Goal: Transaction & Acquisition: Purchase product/service

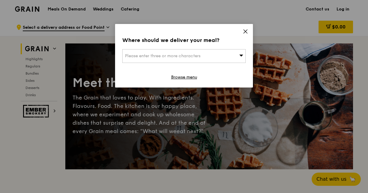
click at [224, 59] on div "Please enter three or more characters" at bounding box center [183, 56] width 123 height 14
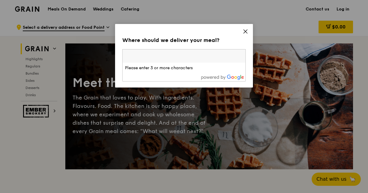
click at [245, 30] on icon at bounding box center [244, 31] width 5 height 5
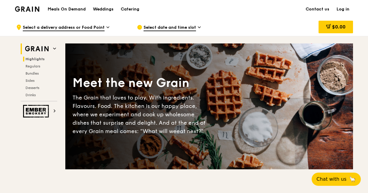
click at [37, 59] on span "Highlights" at bounding box center [34, 59] width 19 height 4
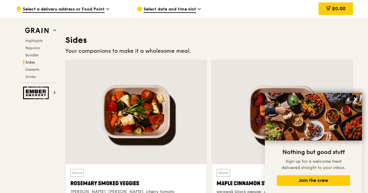
scroll to position [1336, 0]
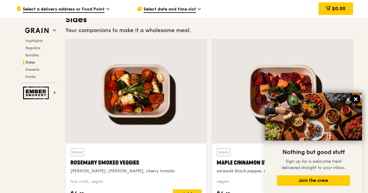
click at [357, 99] on icon at bounding box center [355, 98] width 5 height 5
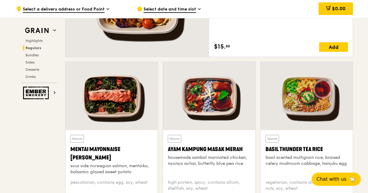
scroll to position [498, 0]
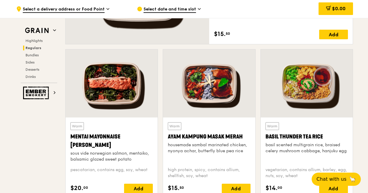
click at [141, 102] on div at bounding box center [112, 83] width 92 height 68
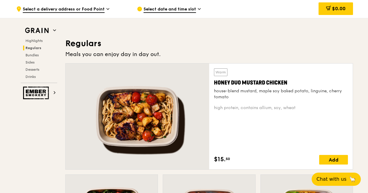
scroll to position [349, 0]
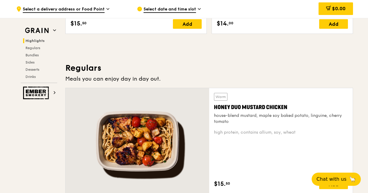
click at [235, 111] on div "Warm Honey Duo Mustard Chicken house-blend mustard, maple soy baked potato, lin…" at bounding box center [281, 109] width 134 height 32
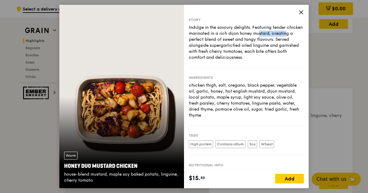
drag, startPoint x: 244, startPoint y: 34, endPoint x: 273, endPoint y: 34, distance: 28.7
click at [273, 34] on div "Indulge in the savoury delights. Featuring tender chicken marinated in a rich d…" at bounding box center [246, 43] width 115 height 36
drag, startPoint x: 207, startPoint y: 39, endPoint x: 278, endPoint y: 40, distance: 70.9
click at [278, 40] on div "Indulge in the savoury delights. Featuring tender chicken marinated in a rich d…" at bounding box center [246, 43] width 115 height 36
drag, startPoint x: 278, startPoint y: 40, endPoint x: 235, endPoint y: 44, distance: 43.0
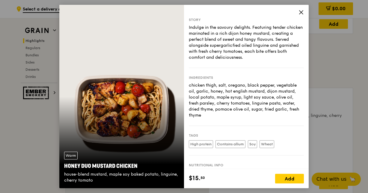
click at [235, 44] on div "Indulge in the savoury delights. Featuring tender chicken marinated in a rich d…" at bounding box center [246, 43] width 115 height 36
drag, startPoint x: 235, startPoint y: 44, endPoint x: 268, endPoint y: 46, distance: 33.6
click at [268, 46] on div "Indulge in the savoury delights. Featuring tender chicken marinated in a rich d…" at bounding box center [246, 43] width 115 height 36
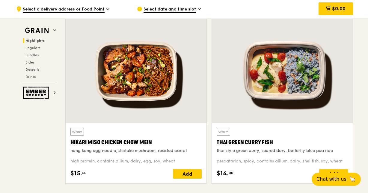
scroll to position [169, 0]
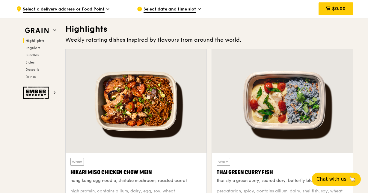
click at [171, 100] on div at bounding box center [136, 101] width 141 height 104
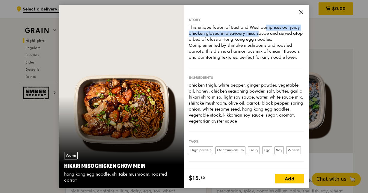
drag, startPoint x: 233, startPoint y: 30, endPoint x: 239, endPoint y: 32, distance: 6.5
click at [239, 32] on div "This unique fusion of East and West comprises our juicy chicken glazed in a sav…" at bounding box center [246, 43] width 115 height 36
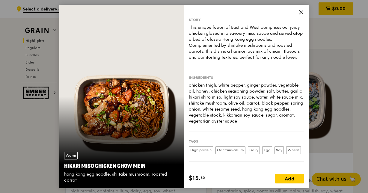
drag, startPoint x: 239, startPoint y: 32, endPoint x: 236, endPoint y: 43, distance: 11.1
click at [236, 43] on div "This unique fusion of East and West comprises our juicy chicken glazed in a sav…" at bounding box center [246, 43] width 115 height 36
drag, startPoint x: 232, startPoint y: 38, endPoint x: 241, endPoint y: 41, distance: 9.6
click at [241, 41] on div "This unique fusion of East and West comprises our juicy chicken glazed in a sav…" at bounding box center [246, 43] width 115 height 36
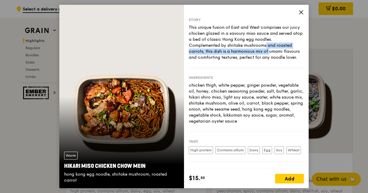
drag, startPoint x: 241, startPoint y: 41, endPoint x: 238, endPoint y: 52, distance: 11.6
click at [238, 52] on div "This unique fusion of East and West comprises our juicy chicken glazed in a sav…" at bounding box center [246, 43] width 115 height 36
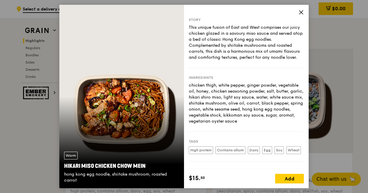
drag, startPoint x: 238, startPoint y: 52, endPoint x: 237, endPoint y: 63, distance: 11.1
click at [237, 60] on div "This unique fusion of East and West comprises our juicy chicken glazed in a sav…" at bounding box center [246, 43] width 115 height 36
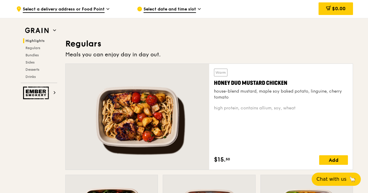
scroll to position [379, 0]
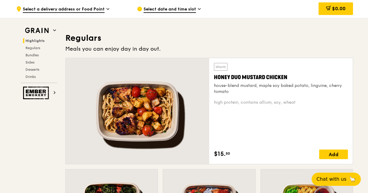
drag, startPoint x: 214, startPoint y: 77, endPoint x: 288, endPoint y: 77, distance: 73.9
click at [288, 77] on div "Honey Duo Mustard Chicken" at bounding box center [281, 77] width 134 height 8
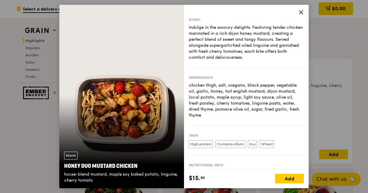
copy div "Honey Duo Mustard Chicken"
click at [359, 136] on div "Warm Honey Duo Mustard Chicken house-blend mustard, maple soy baked potato, lin…" at bounding box center [184, 96] width 368 height 193
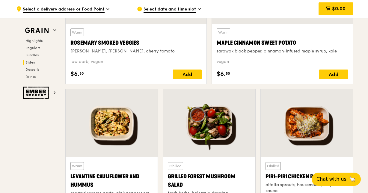
scroll to position [1516, 0]
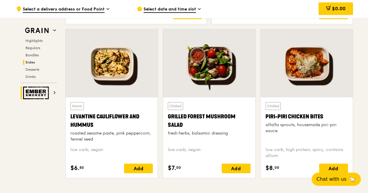
click at [40, 95] on img at bounding box center [37, 93] width 28 height 13
